Goal: Information Seeking & Learning: Learn about a topic

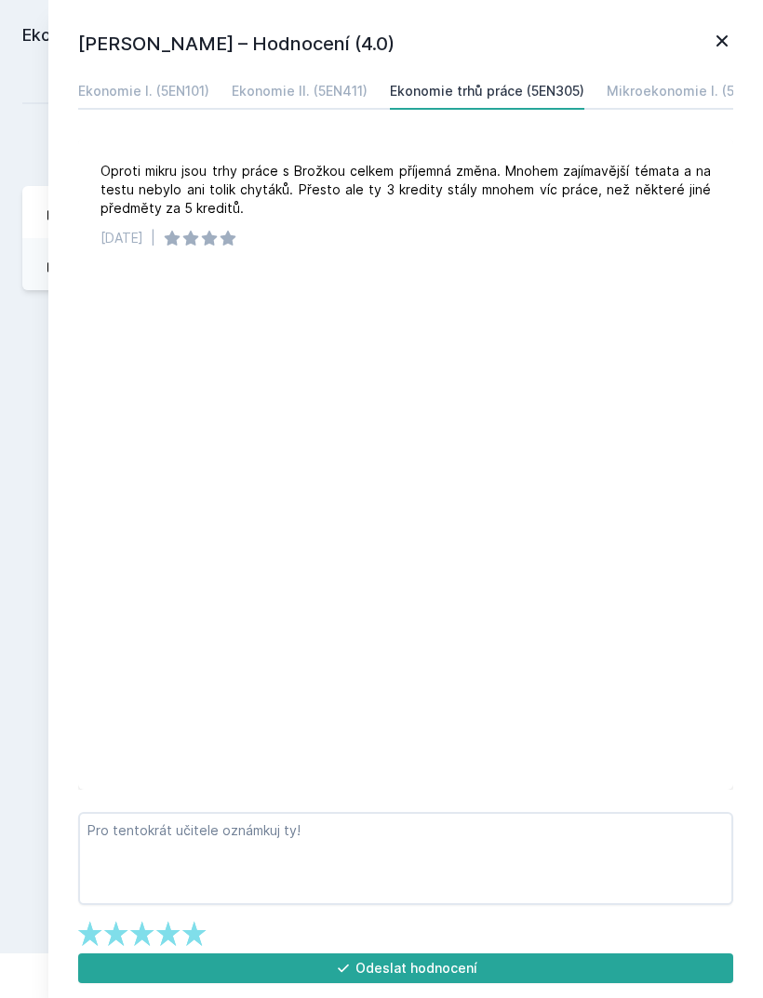
click at [22, 147] on div "Přidat hodnocení" at bounding box center [381, 152] width 718 height 37
click at [713, 33] on icon at bounding box center [722, 41] width 22 height 22
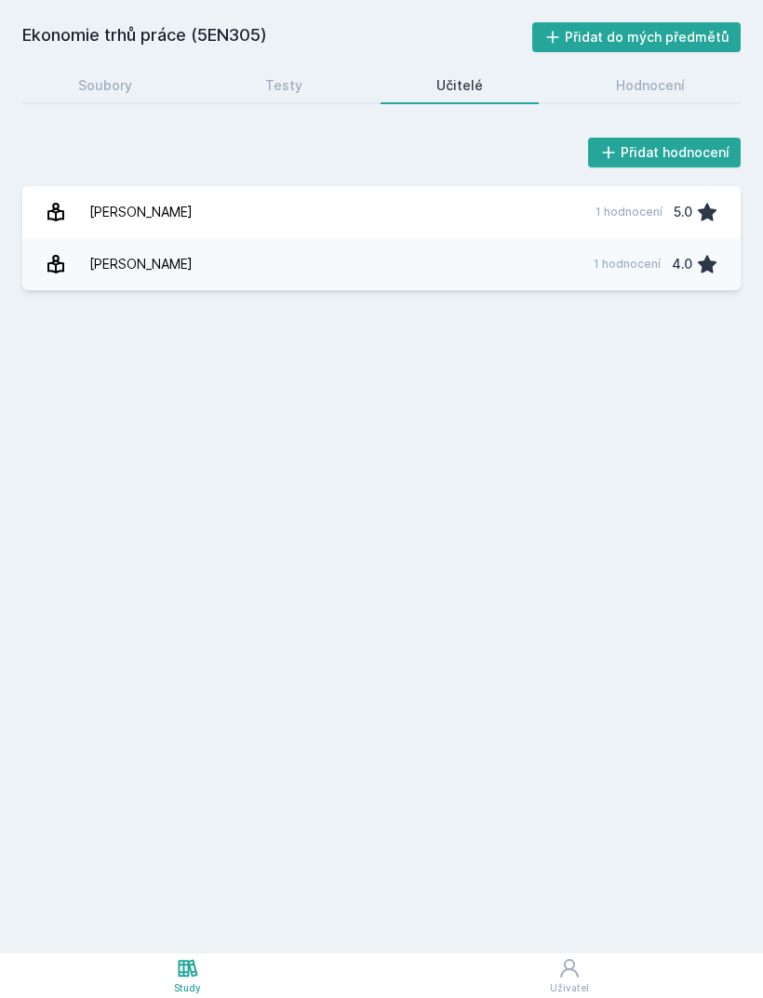
click at [89, 74] on link "Soubory" at bounding box center [105, 85] width 166 height 37
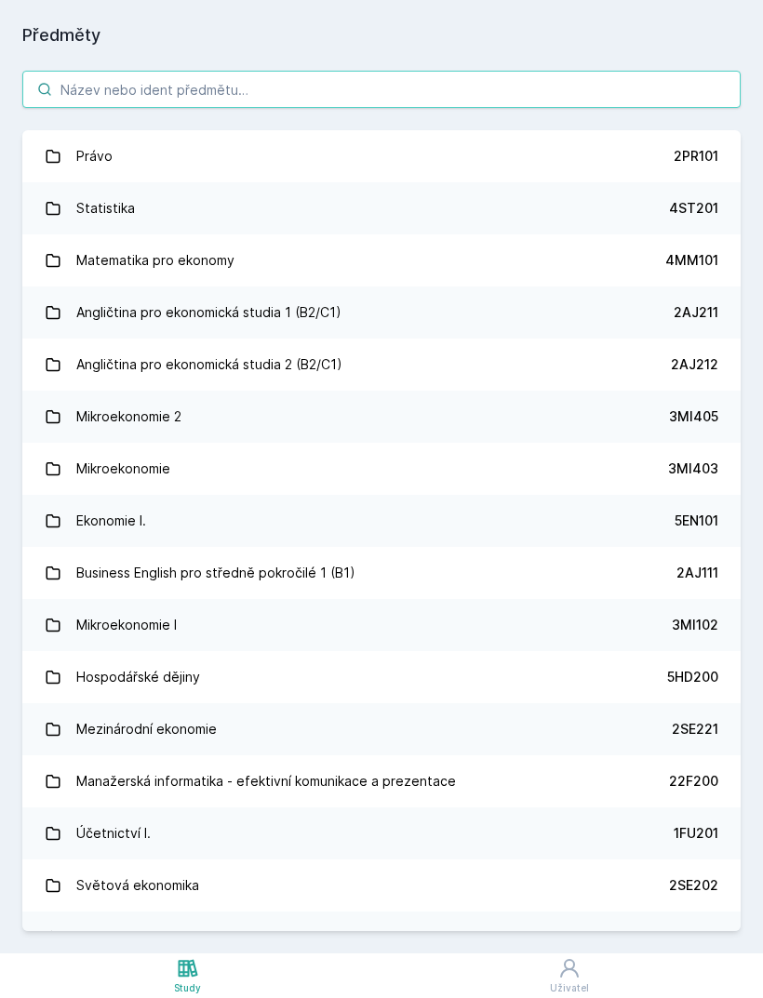
click at [582, 87] on input "search" at bounding box center [381, 89] width 718 height 37
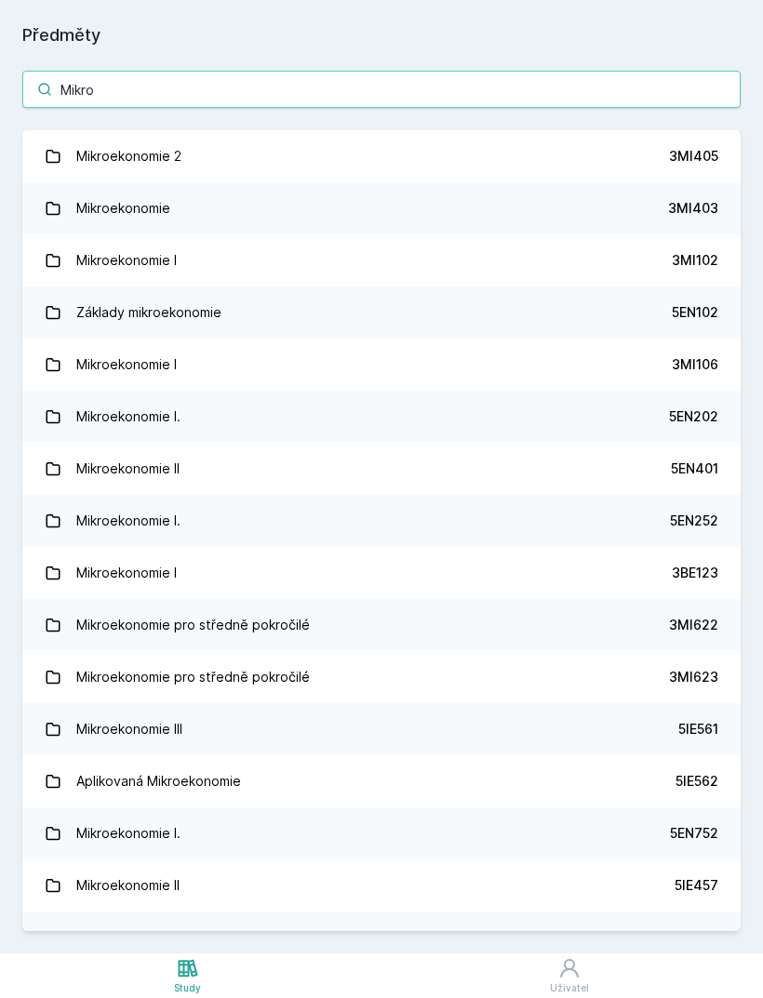
type input "Mikro"
click at [653, 425] on link "Mikroekonomie I. 5EN202" at bounding box center [381, 417] width 718 height 52
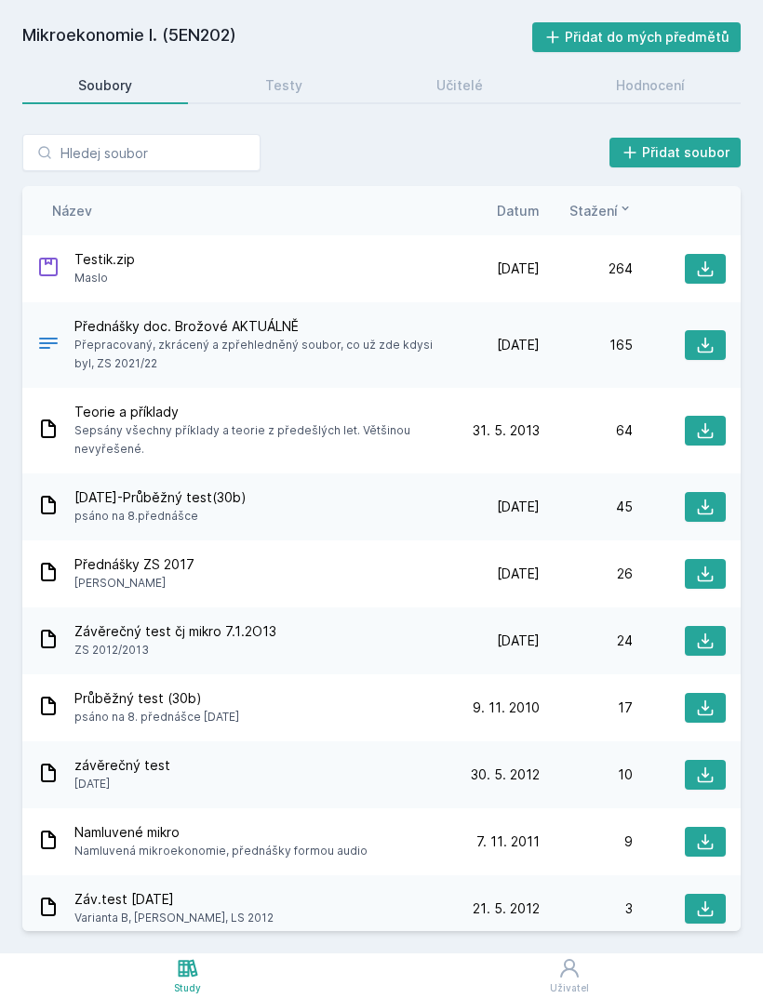
click at [649, 94] on div "Hodnocení" at bounding box center [650, 85] width 69 height 19
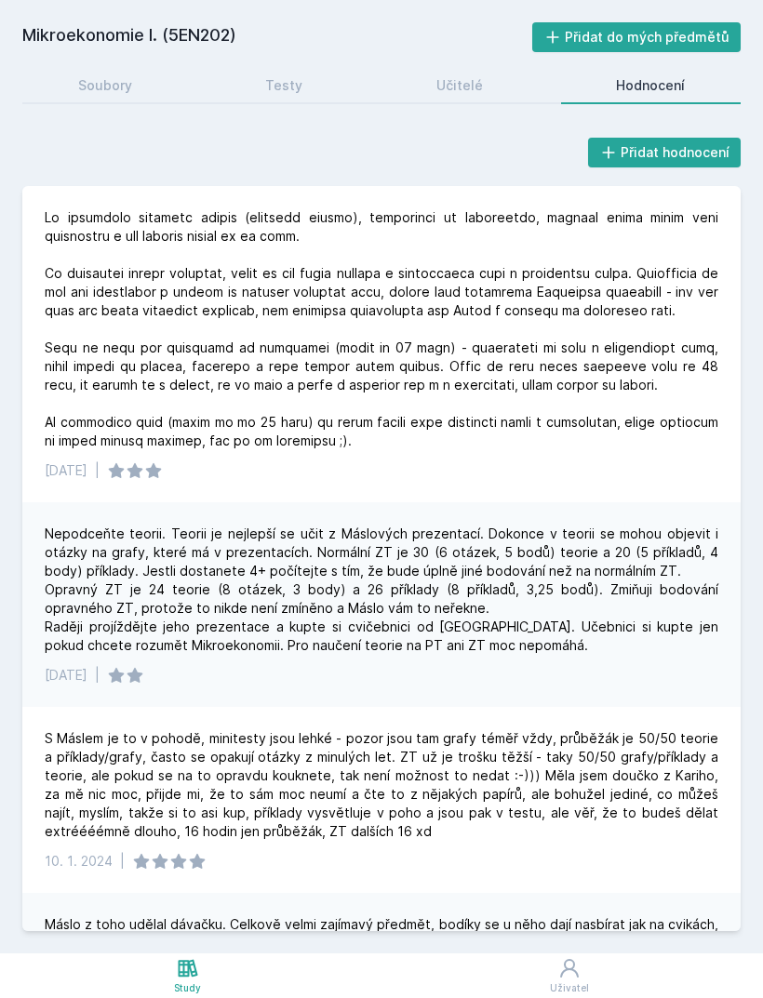
click at [443, 100] on link "Učitelé" at bounding box center [460, 85] width 158 height 37
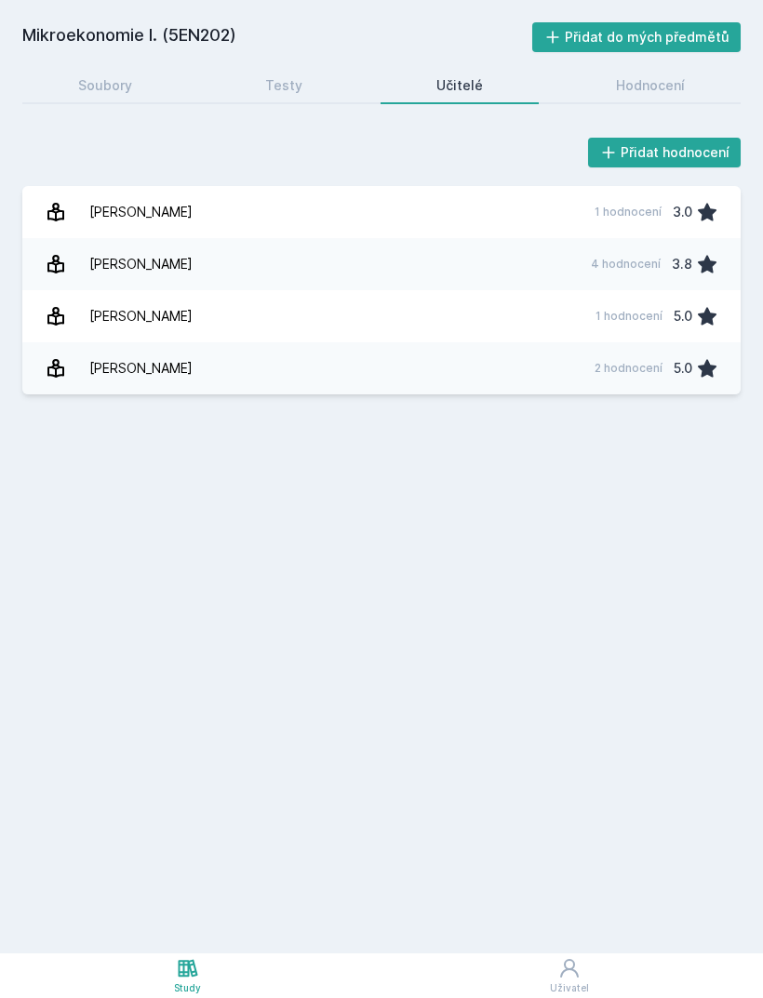
click at [612, 317] on div "1 hodnocení" at bounding box center [628, 316] width 67 height 15
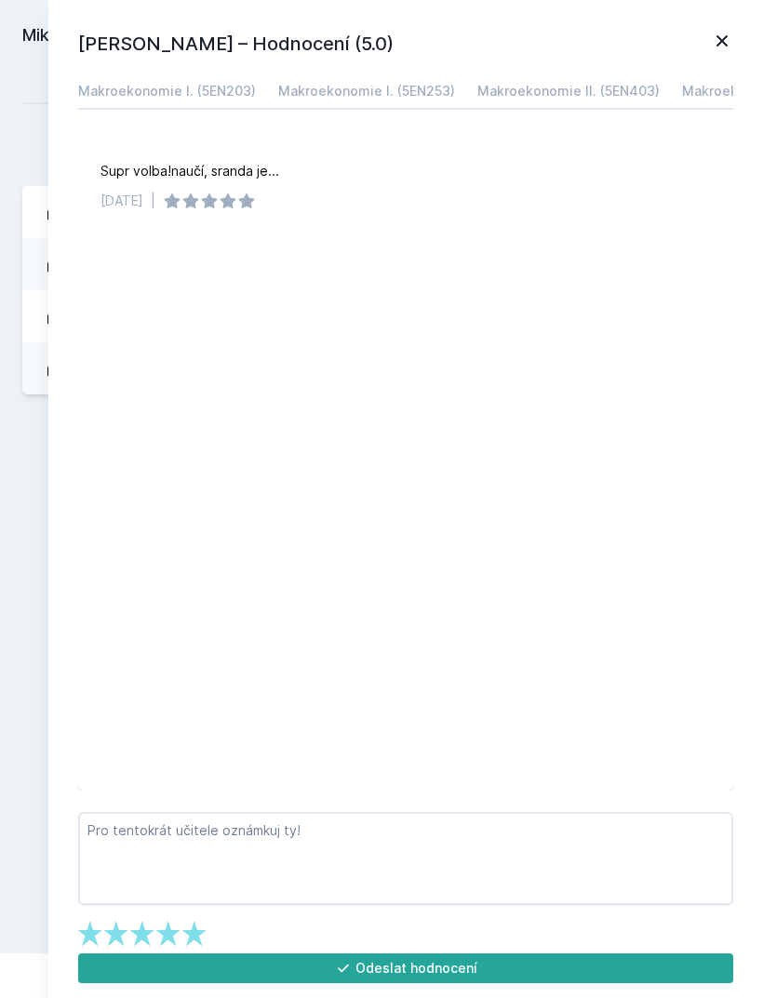
click at [44, 527] on div "Mikroekonomie I. (5EN202) Přidat do mých předmětů [GEOGRAPHIC_DATA] Testy Učite…" at bounding box center [381, 476] width 718 height 909
click at [724, 45] on icon at bounding box center [722, 41] width 22 height 22
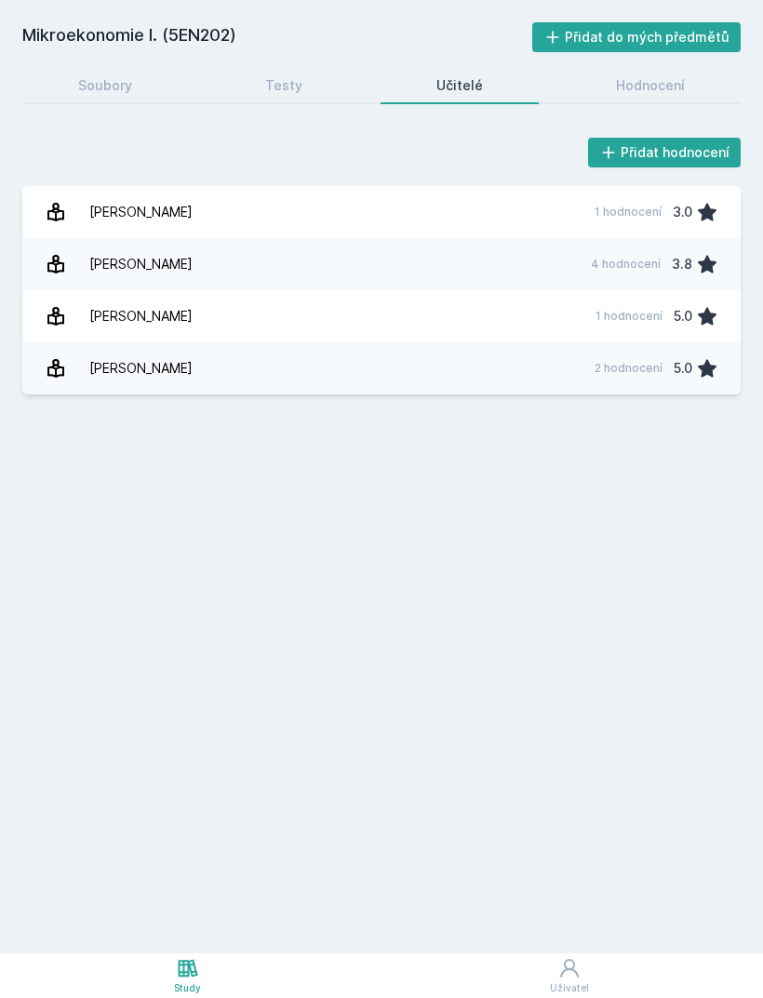
click at [659, 85] on div "Hodnocení" at bounding box center [650, 85] width 69 height 19
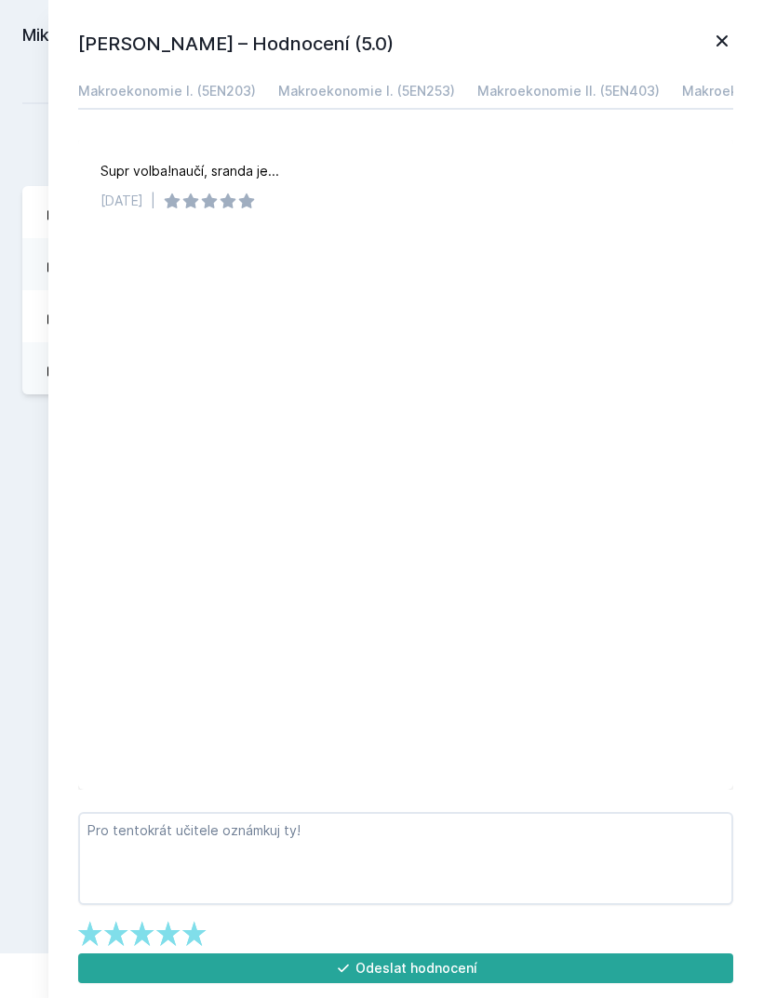
click at [47, 194] on link "[PERSON_NAME] 1 hodnocení 3.0" at bounding box center [381, 212] width 718 height 52
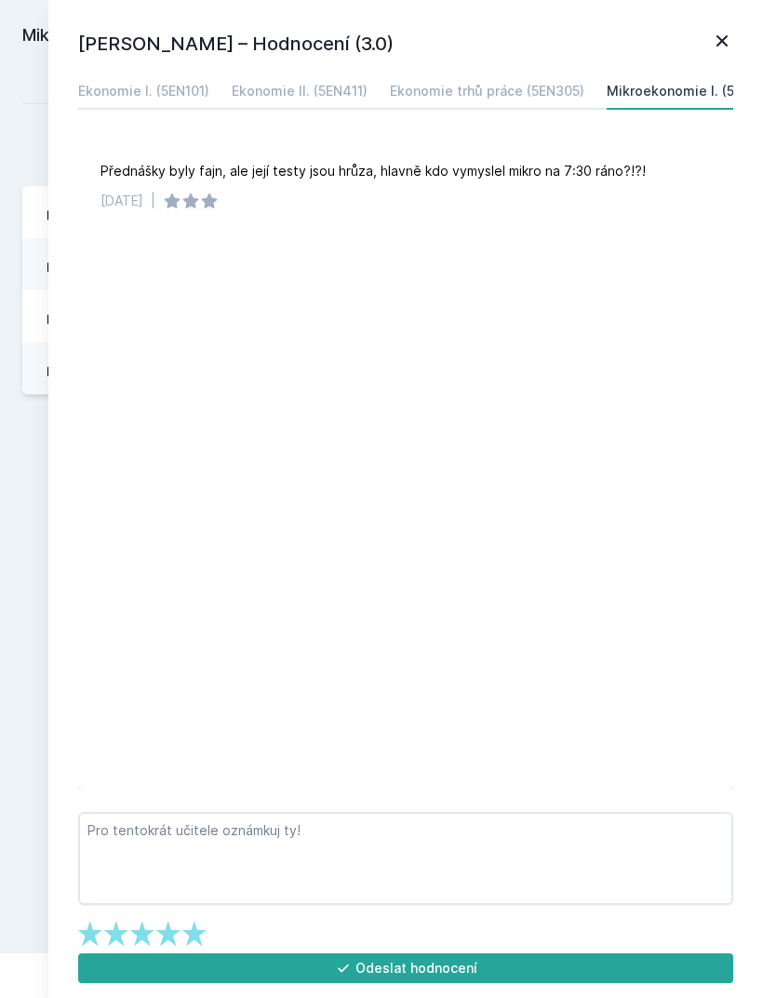
click at [52, 131] on div "[PERSON_NAME] – Hodnocení (3.0) Ekonomie I. (5EN101) Ekonomie II. (5EN411) Ekon…" at bounding box center [405, 499] width 715 height 998
click at [729, 24] on div "[PERSON_NAME] – Hodnocení (3.0) Ekonomie I. (5EN101) Ekonomie II. (5EN411) Ekon…" at bounding box center [405, 499] width 715 height 998
click at [705, 41] on h1 "[PERSON_NAME] – Hodnocení (3.0)" at bounding box center [394, 44] width 633 height 28
click at [714, 38] on icon at bounding box center [722, 41] width 22 height 22
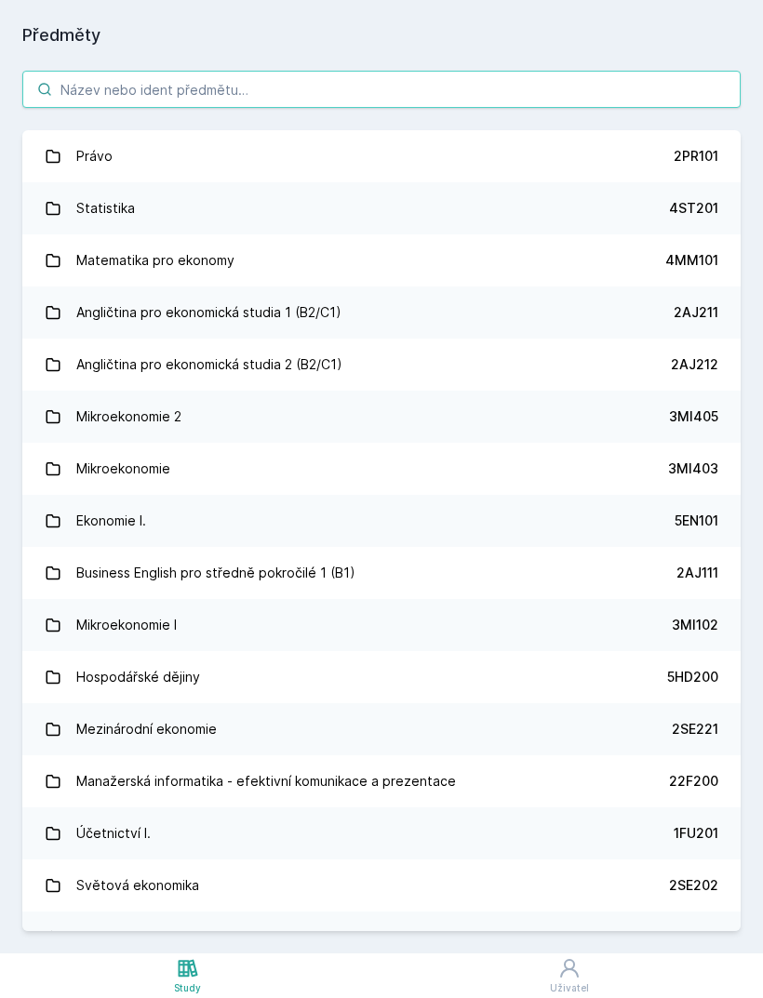
click at [87, 100] on input "search" at bounding box center [381, 89] width 718 height 37
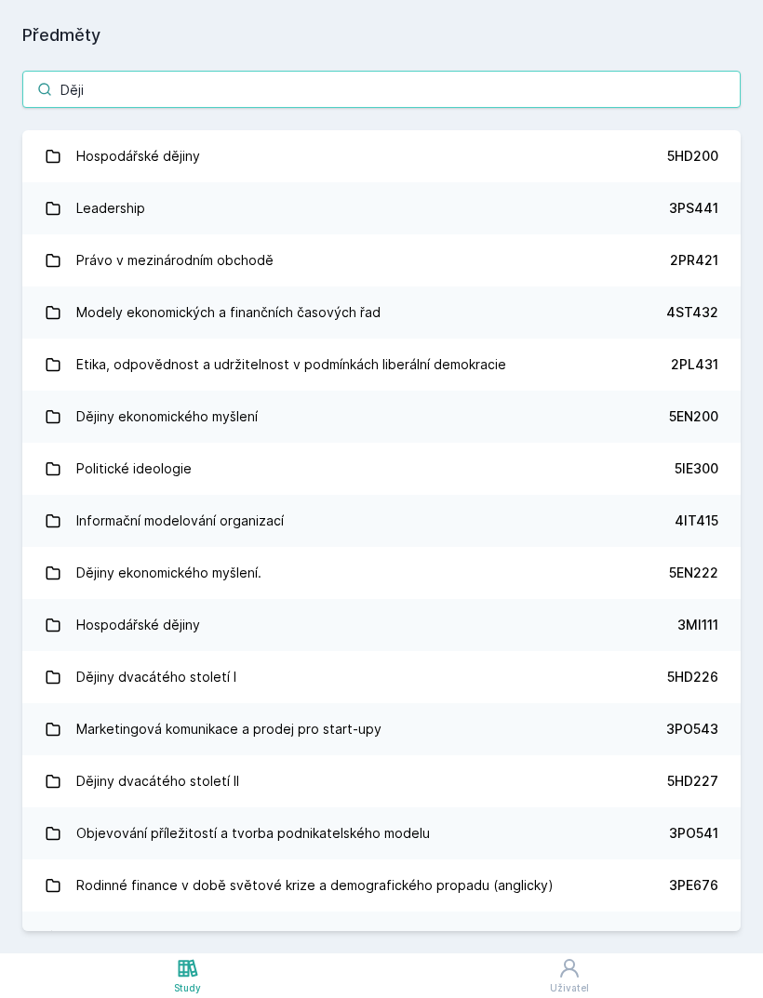
type input "Dějin"
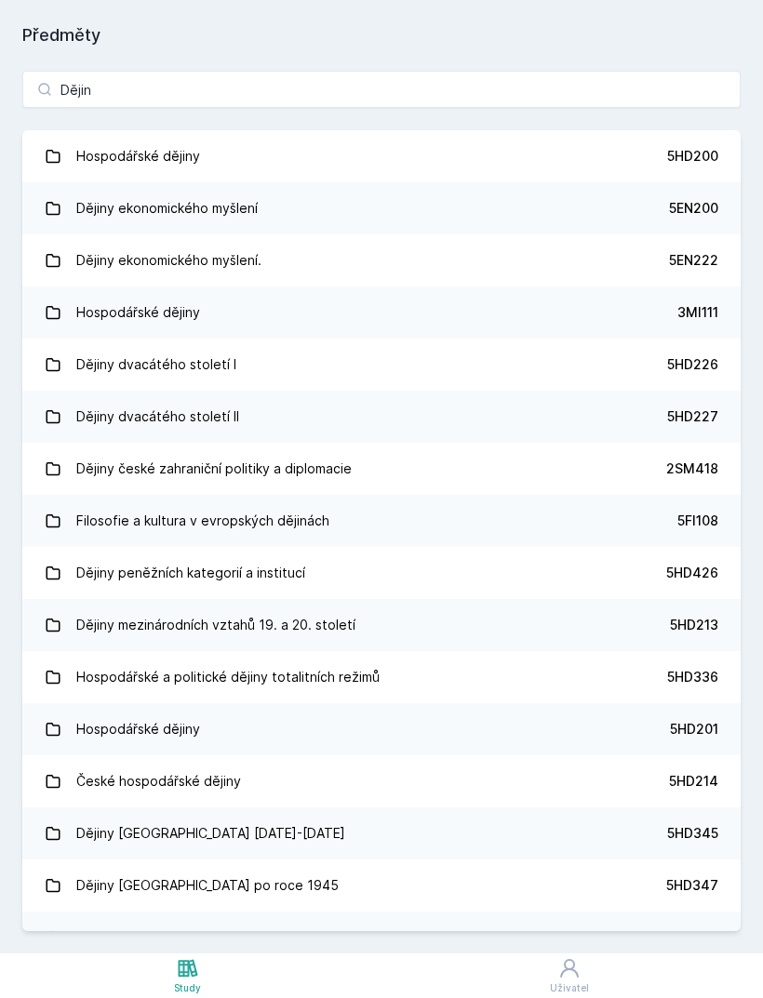
click at [96, 216] on div "Dějiny ekonomického myšlení" at bounding box center [166, 208] width 181 height 37
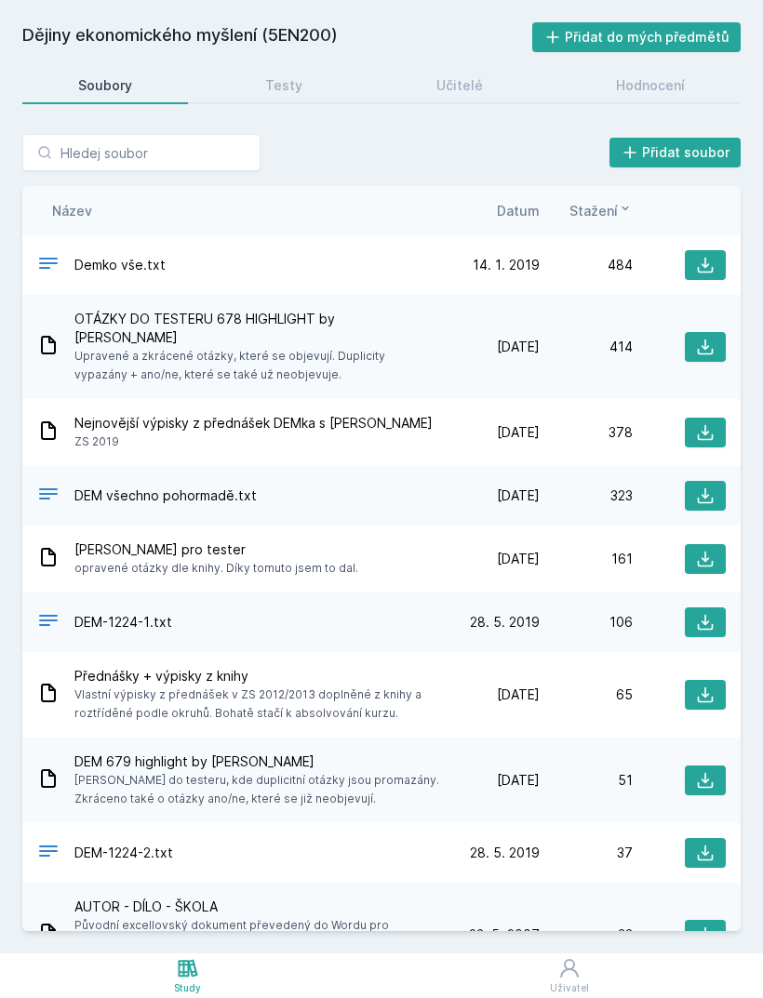
click at [667, 80] on div "Hodnocení" at bounding box center [650, 85] width 69 height 19
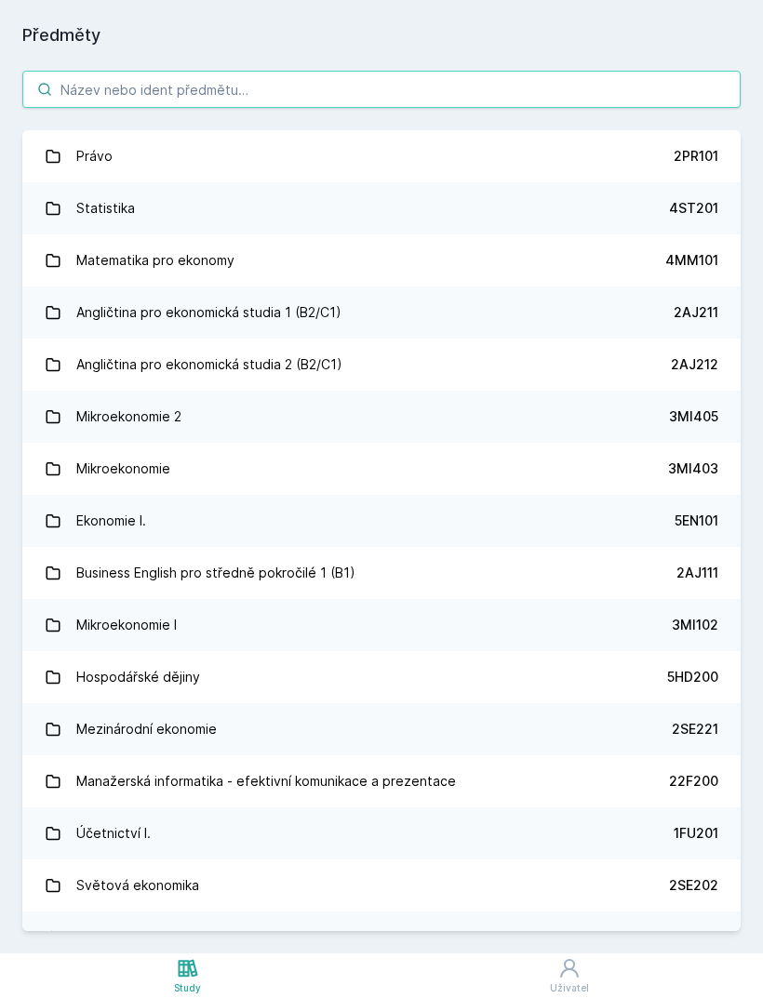
click at [459, 107] on input "search" at bounding box center [381, 89] width 718 height 37
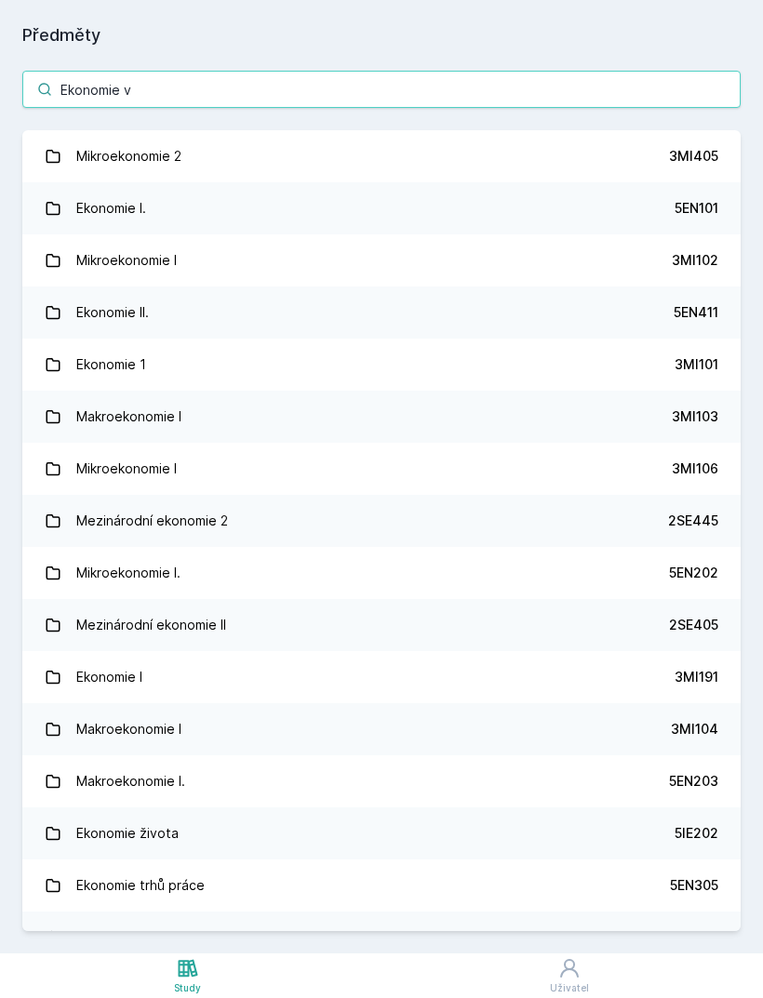
type input "Ekonomie ve"
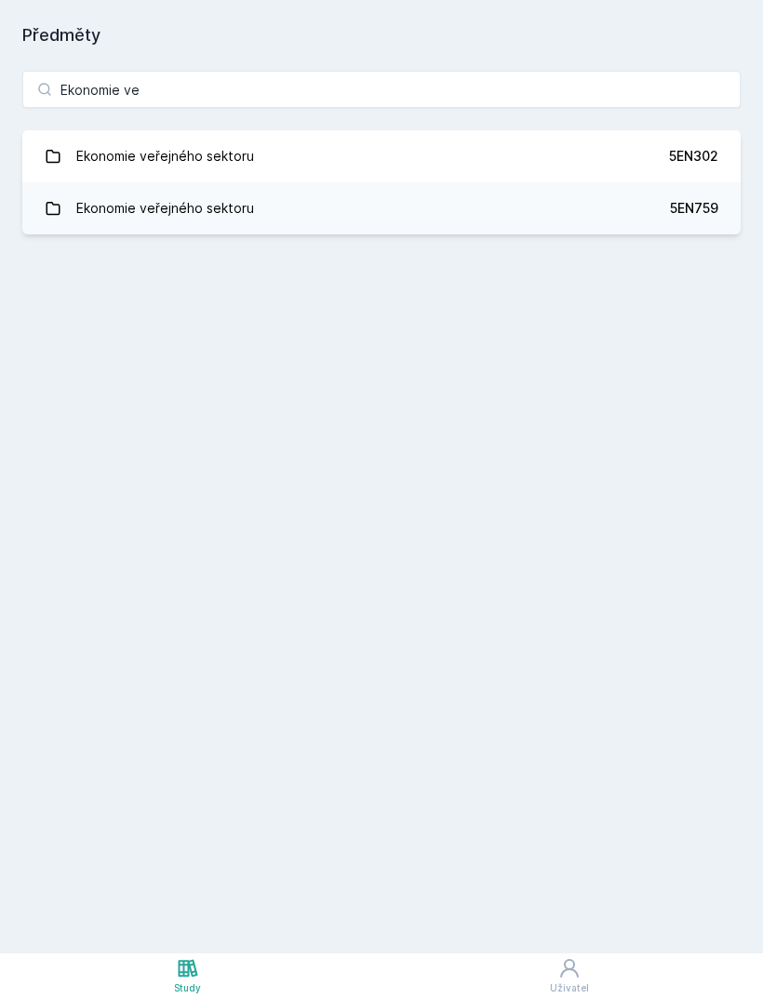
click at [705, 162] on div "5EN302" at bounding box center [693, 156] width 49 height 19
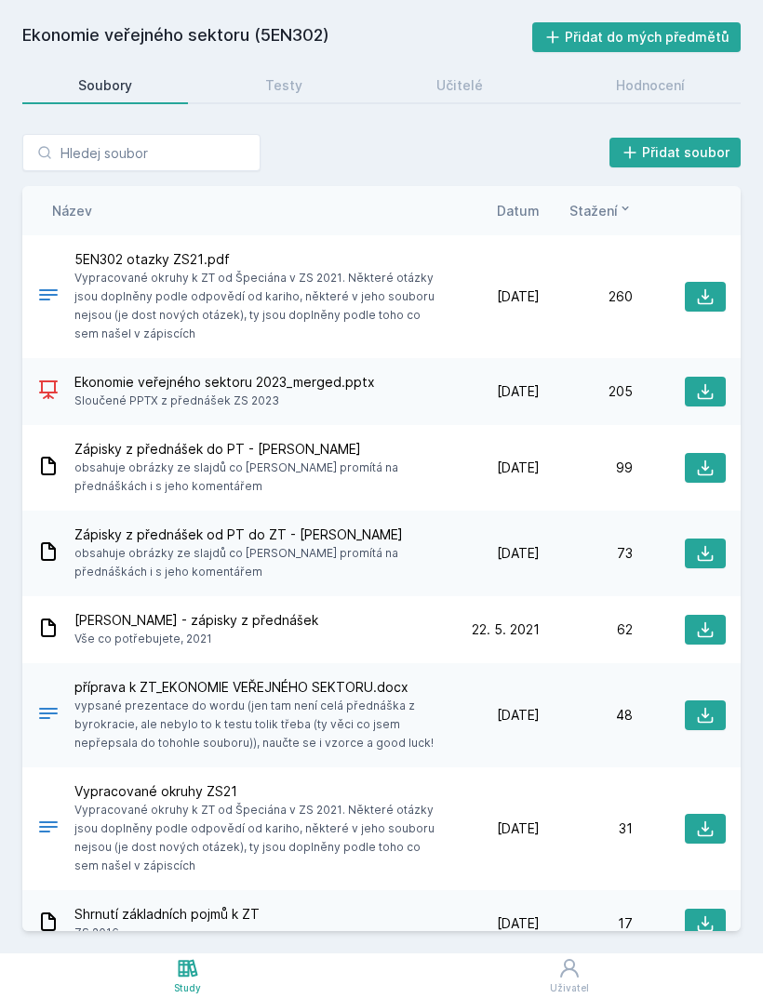
click at [655, 96] on link "Hodnocení" at bounding box center [651, 85] width 181 height 37
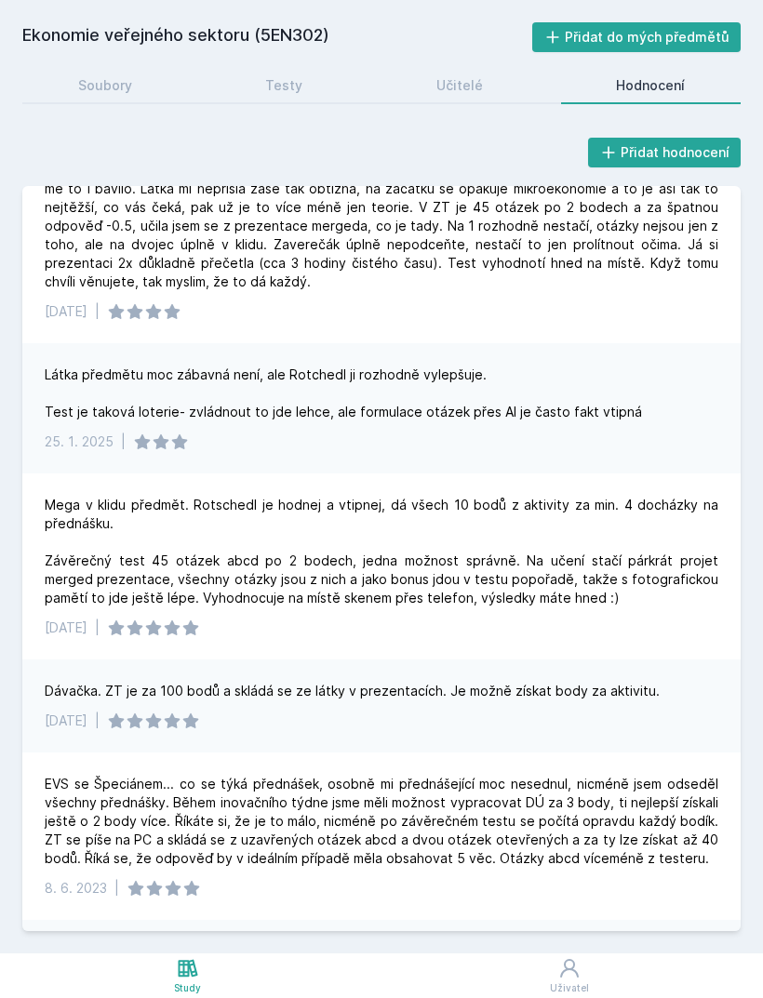
scroll to position [69, 0]
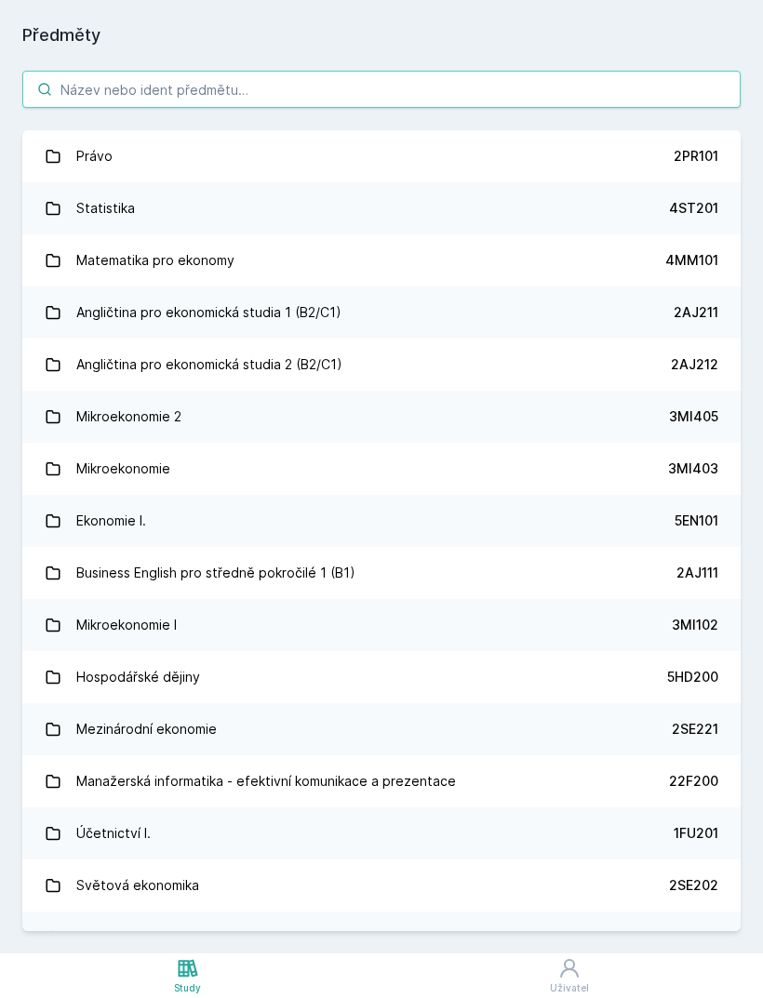
click at [471, 89] on input "search" at bounding box center [381, 89] width 718 height 37
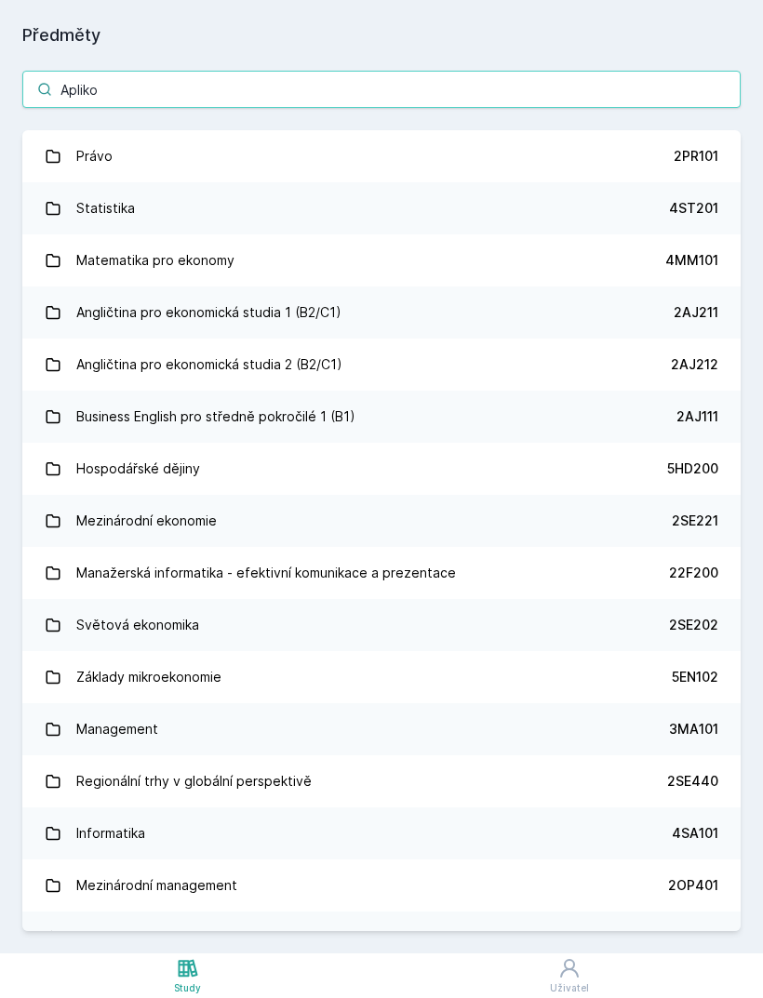
type input "Aplikov"
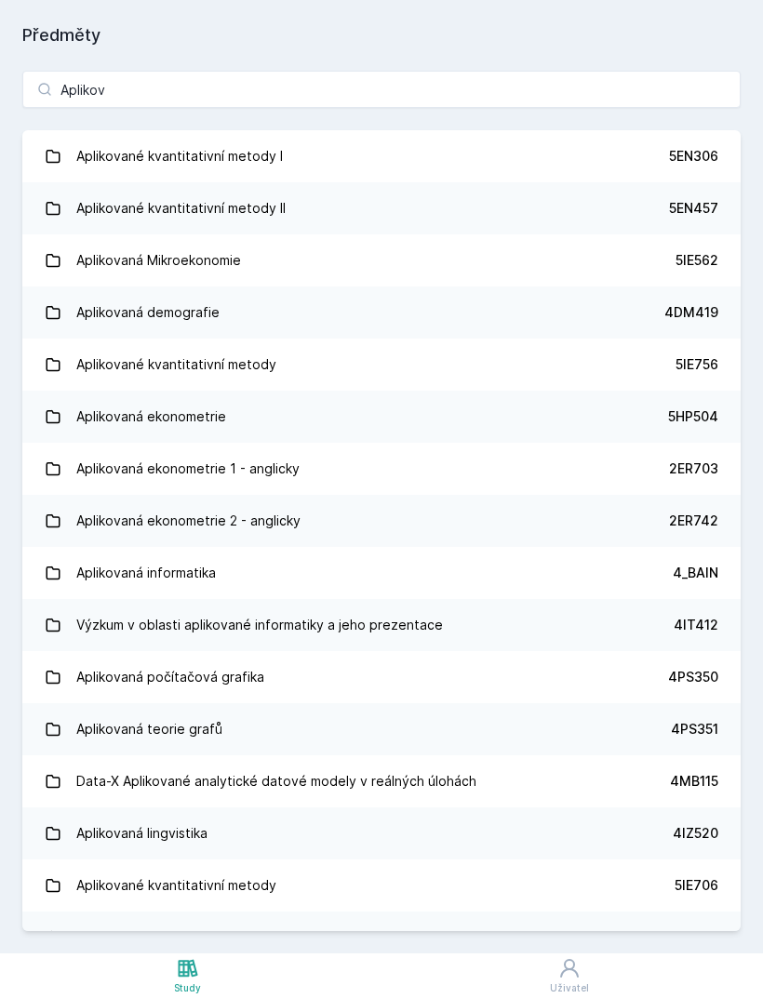
click at [567, 167] on link "Aplikované kvantitativní metody I 5EN306" at bounding box center [381, 156] width 718 height 52
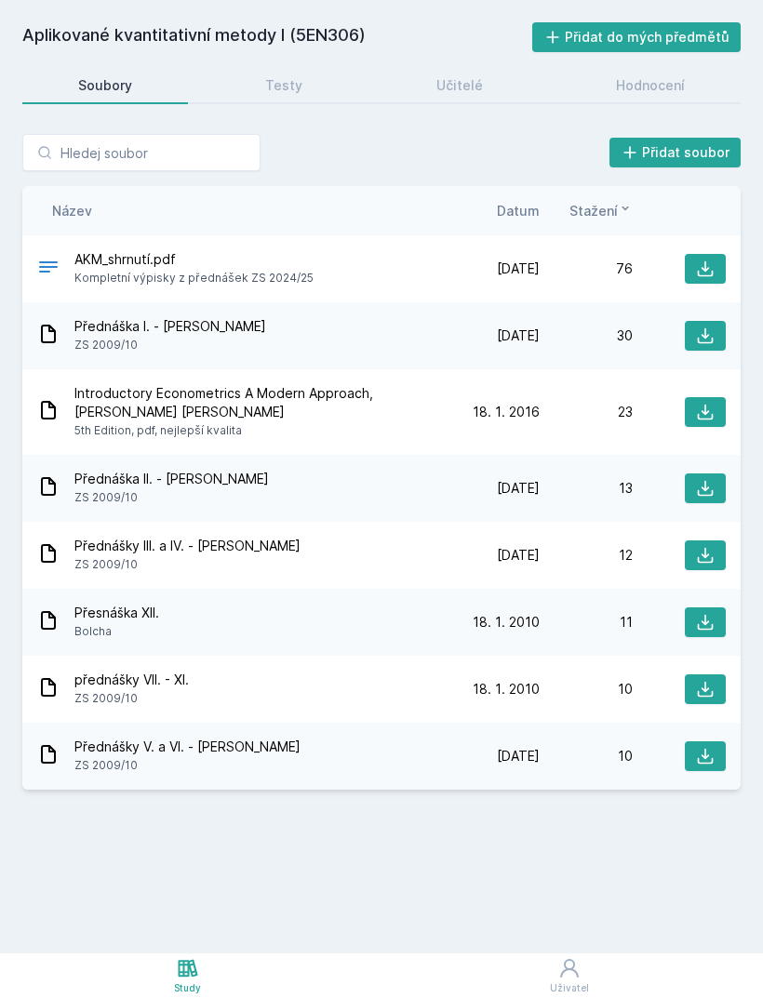
click at [656, 83] on div "Hodnocení" at bounding box center [650, 85] width 69 height 19
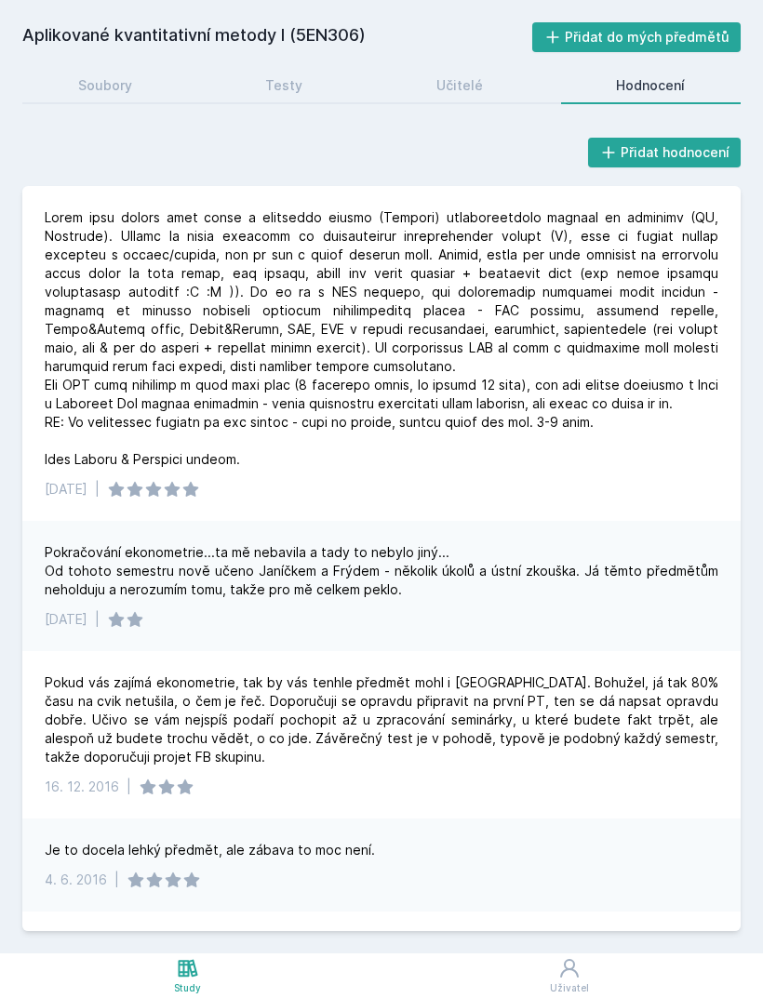
click at [460, 83] on div "Učitelé" at bounding box center [459, 85] width 47 height 19
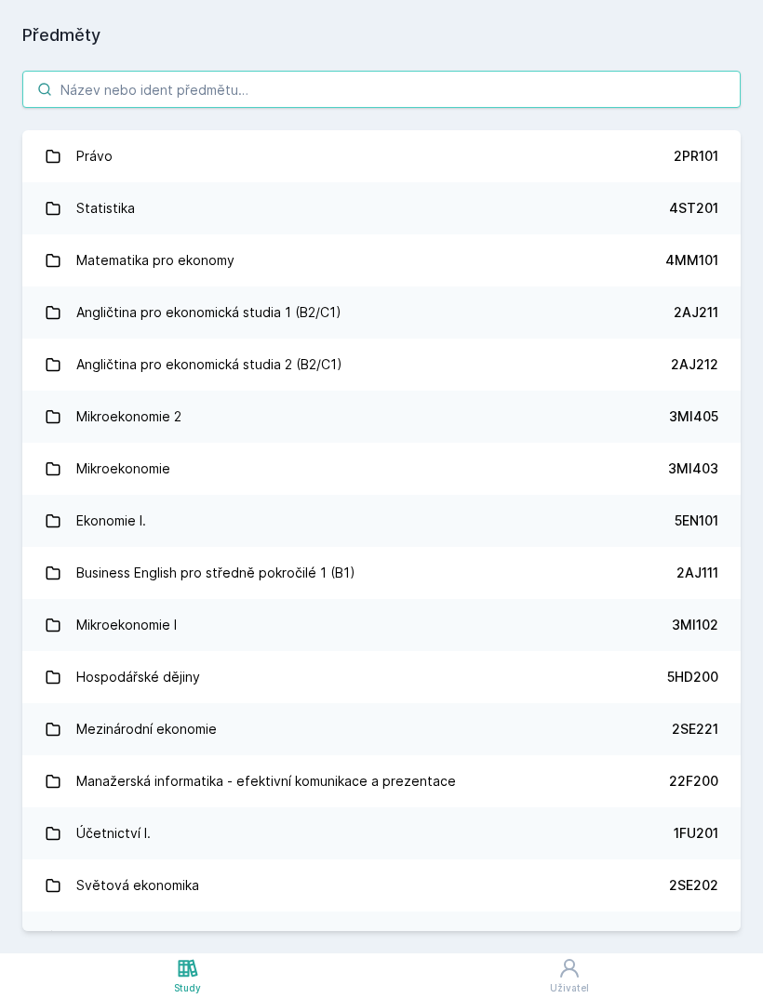
click at [107, 79] on input "search" at bounding box center [381, 89] width 718 height 37
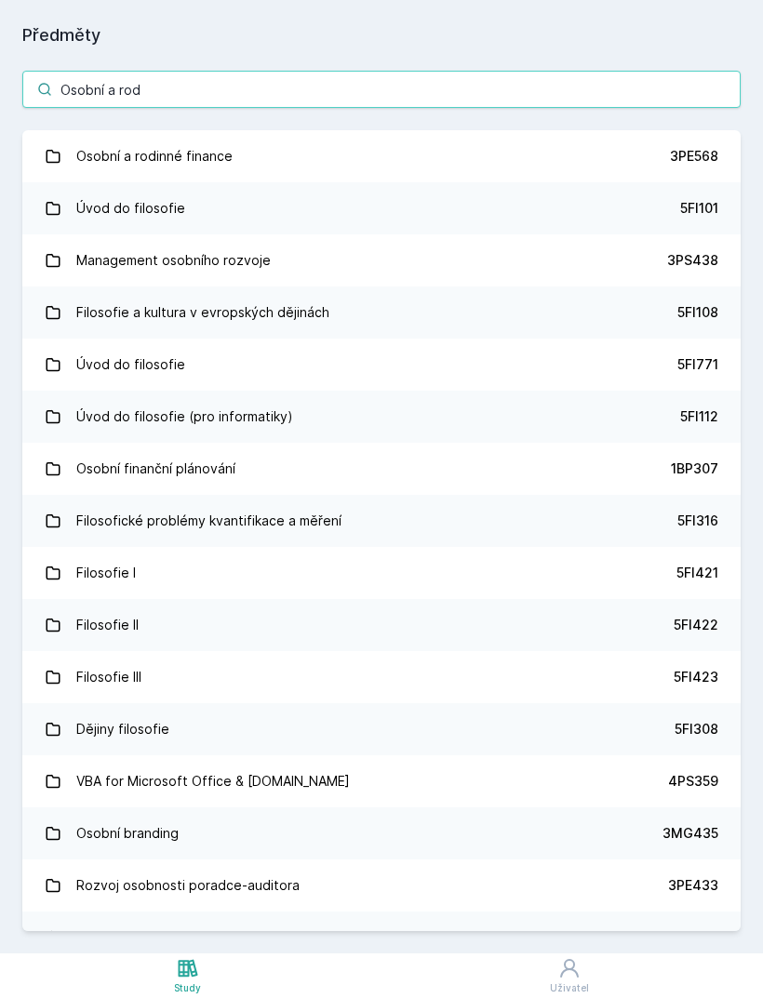
type input "Osobní a rodi"
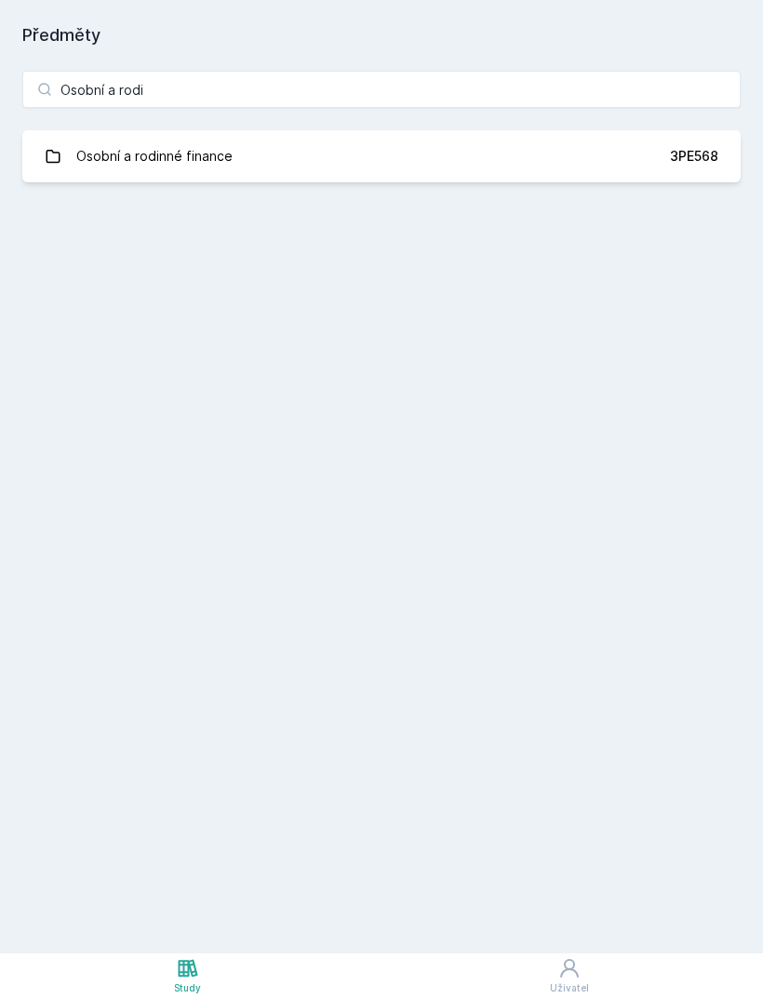
click at [427, 167] on link "Osobní a rodinné finance 3PE568" at bounding box center [381, 156] width 718 height 52
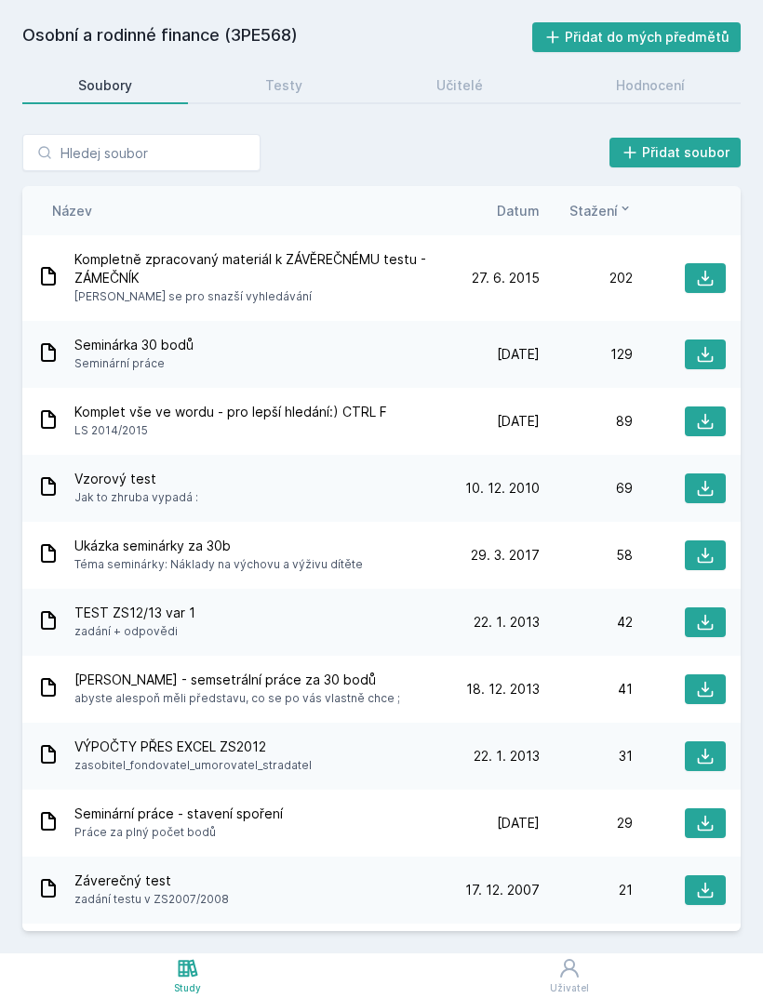
click at [649, 84] on div "Hodnocení" at bounding box center [650, 85] width 69 height 19
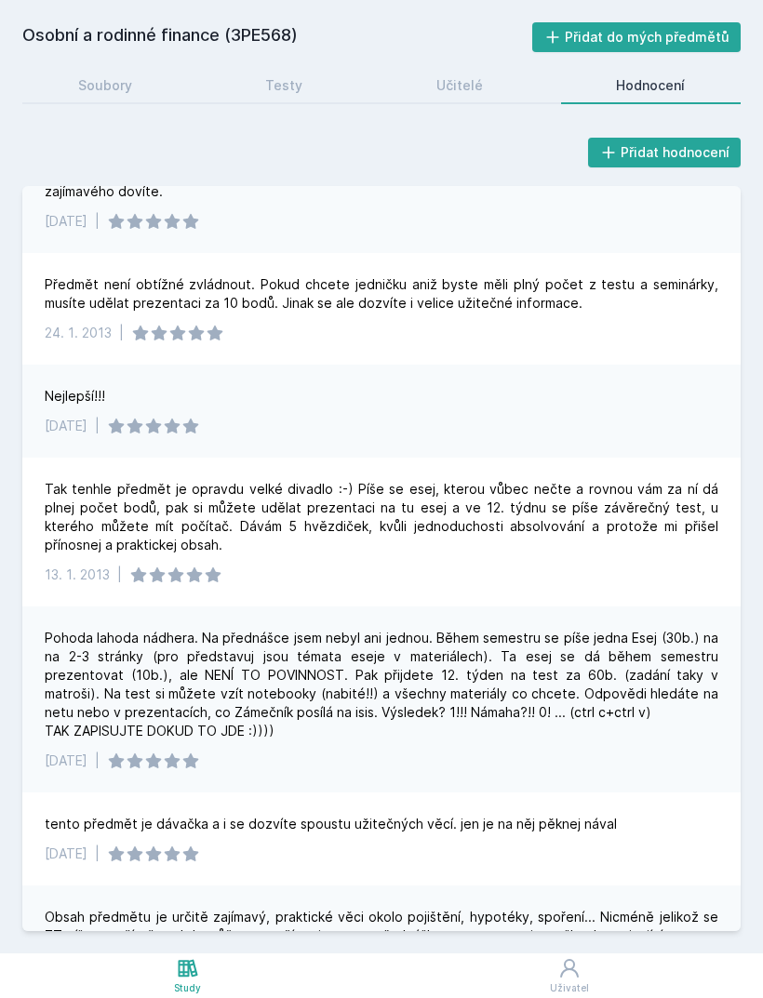
scroll to position [5319, 0]
